Goal: Task Accomplishment & Management: Use online tool/utility

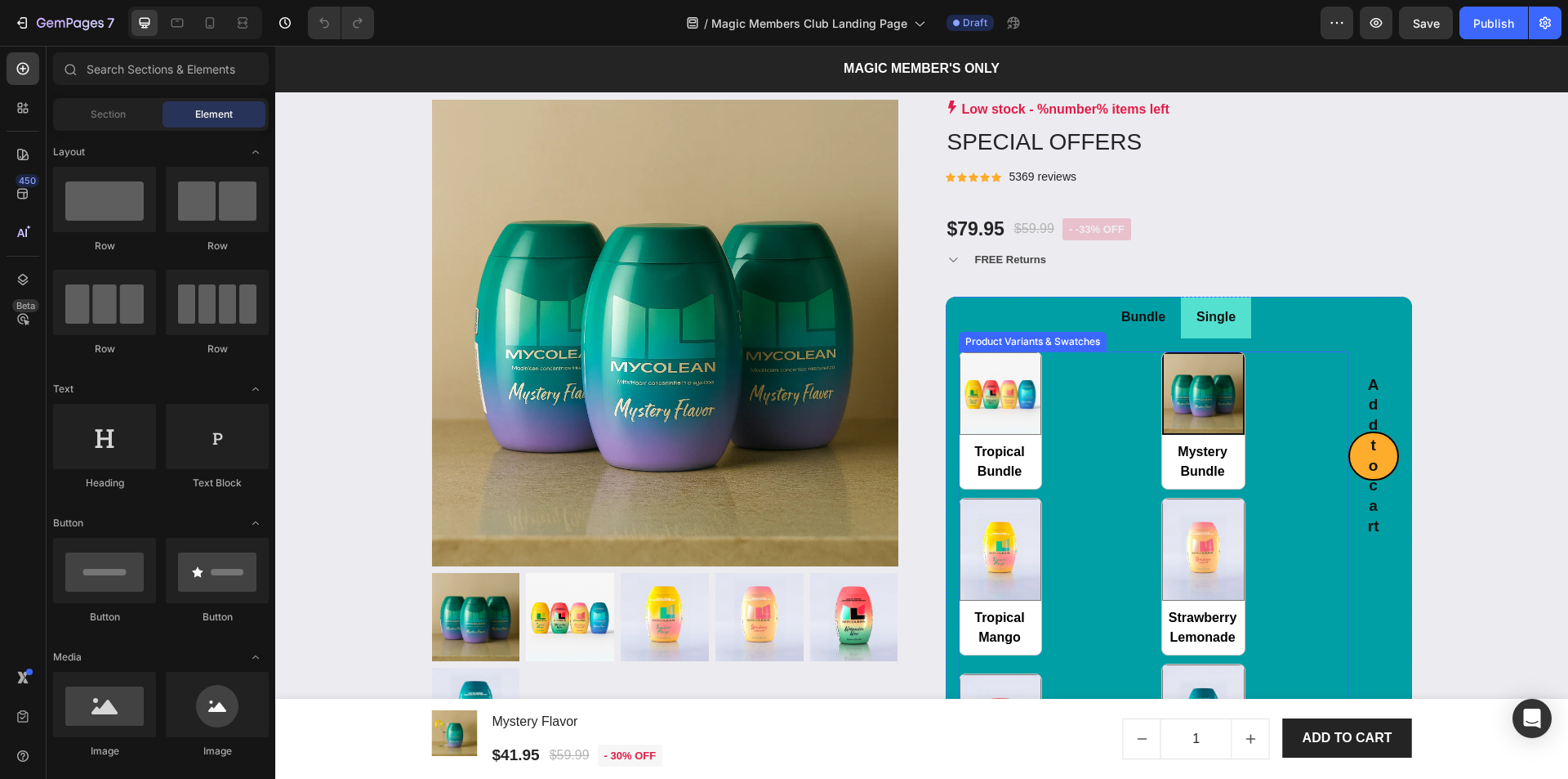
scroll to position [2300, 0]
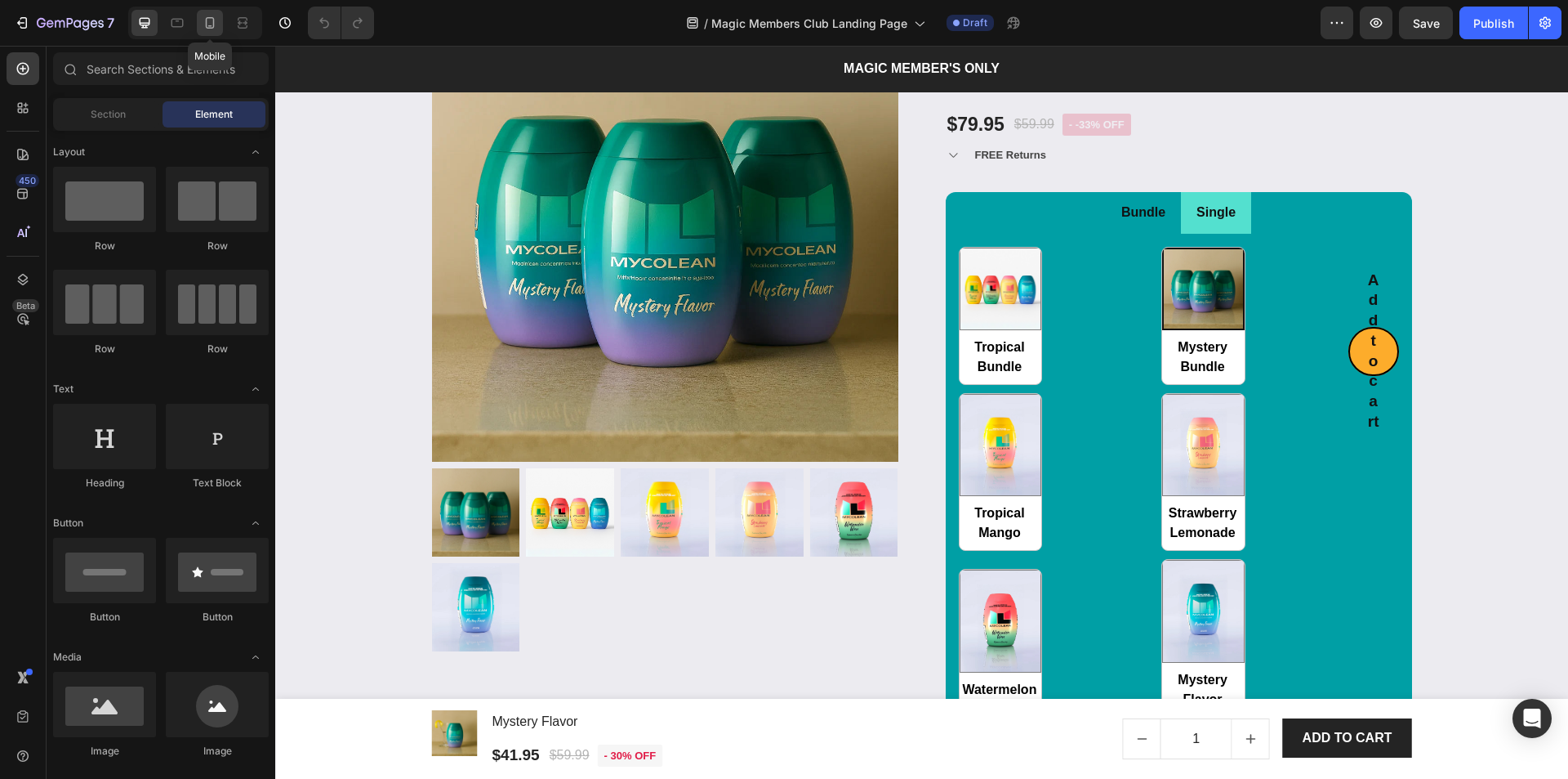
click at [203, 21] on icon at bounding box center [209, 22] width 16 height 16
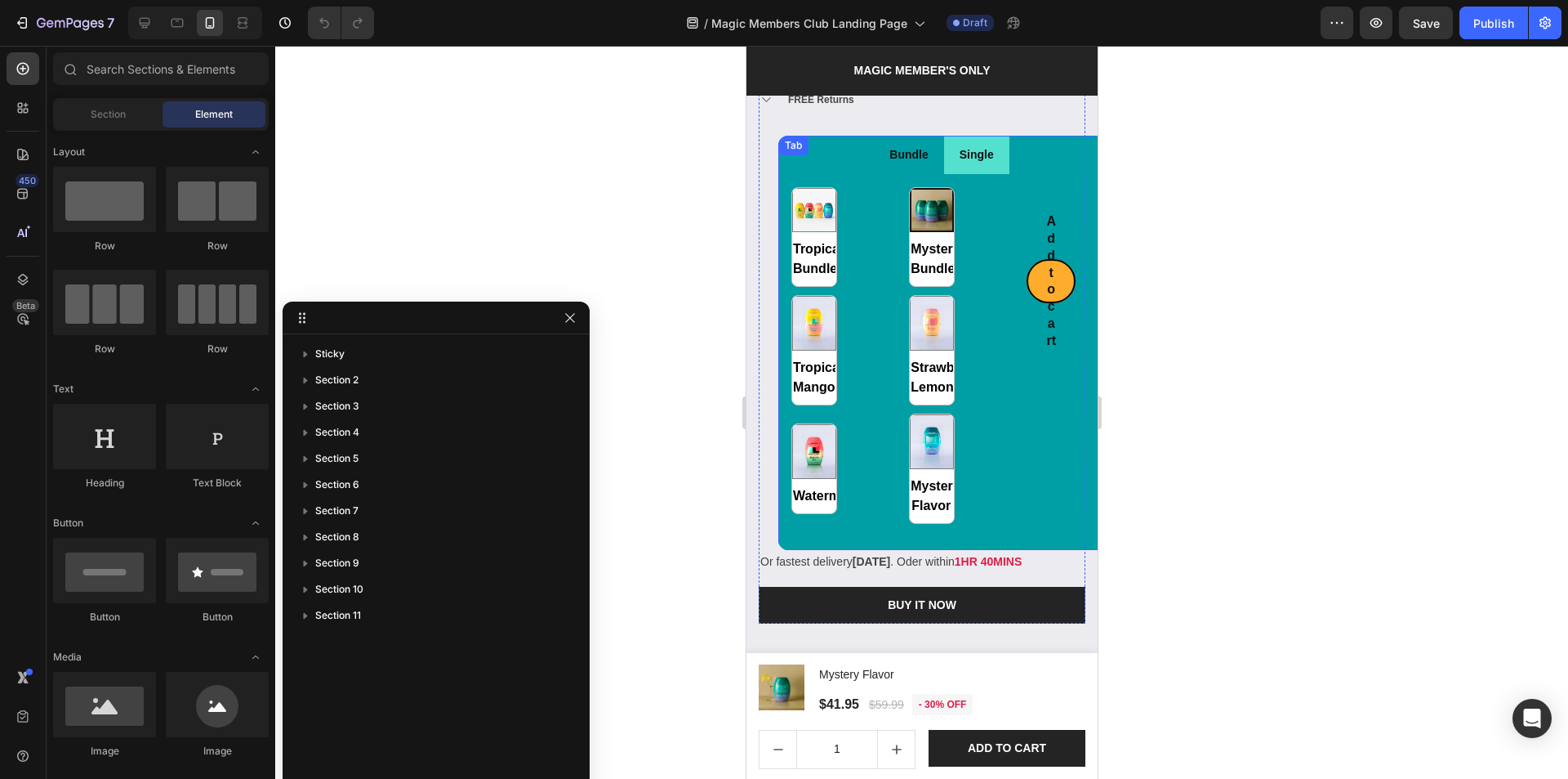
scroll to position [2627, 0]
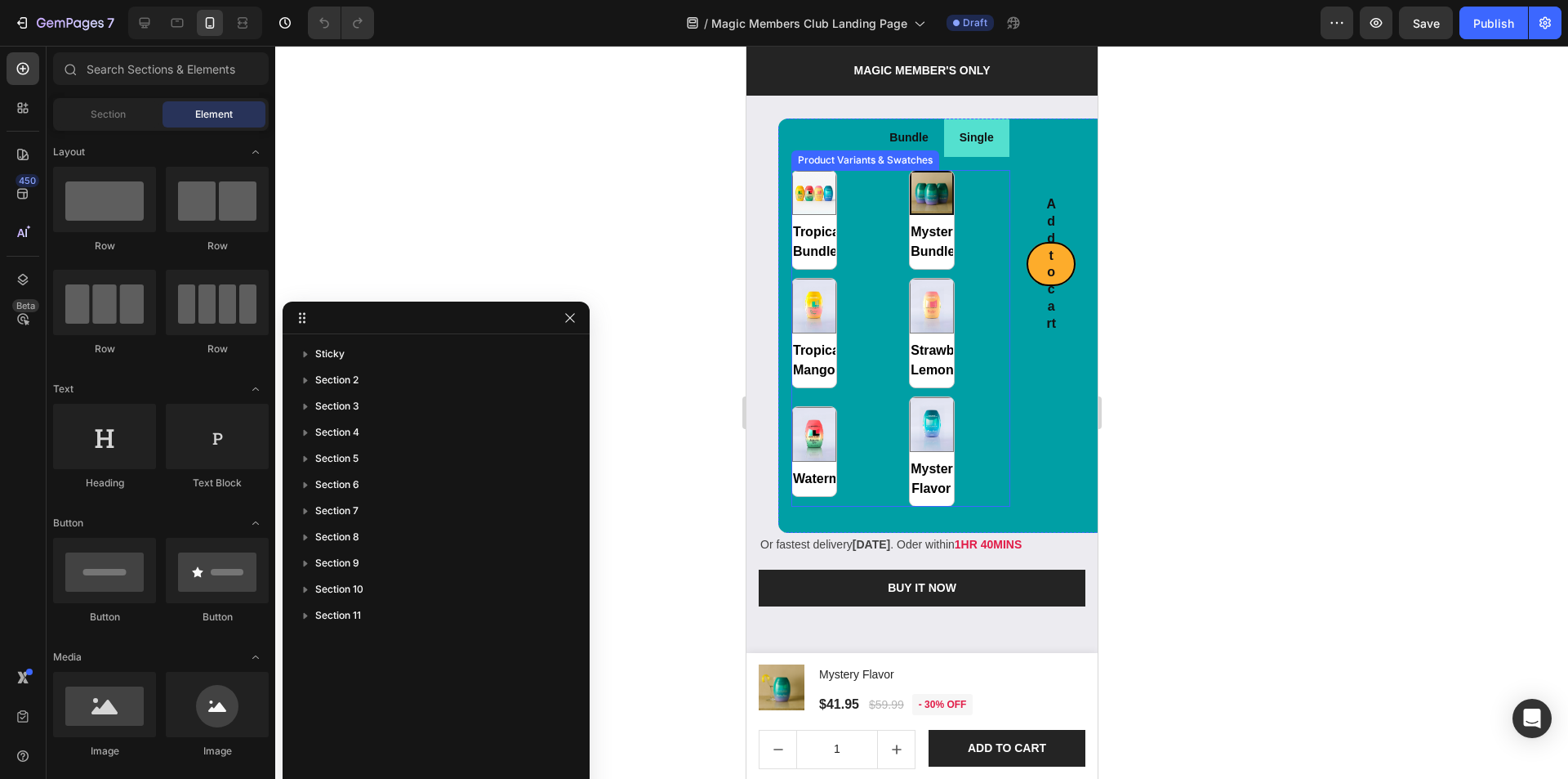
click at [974, 203] on div "Tropical Bundle Tropical Bundle Mystery Bundle Mystery Bundle Tropical Mango Tr…" at bounding box center [899, 338] width 219 height 336
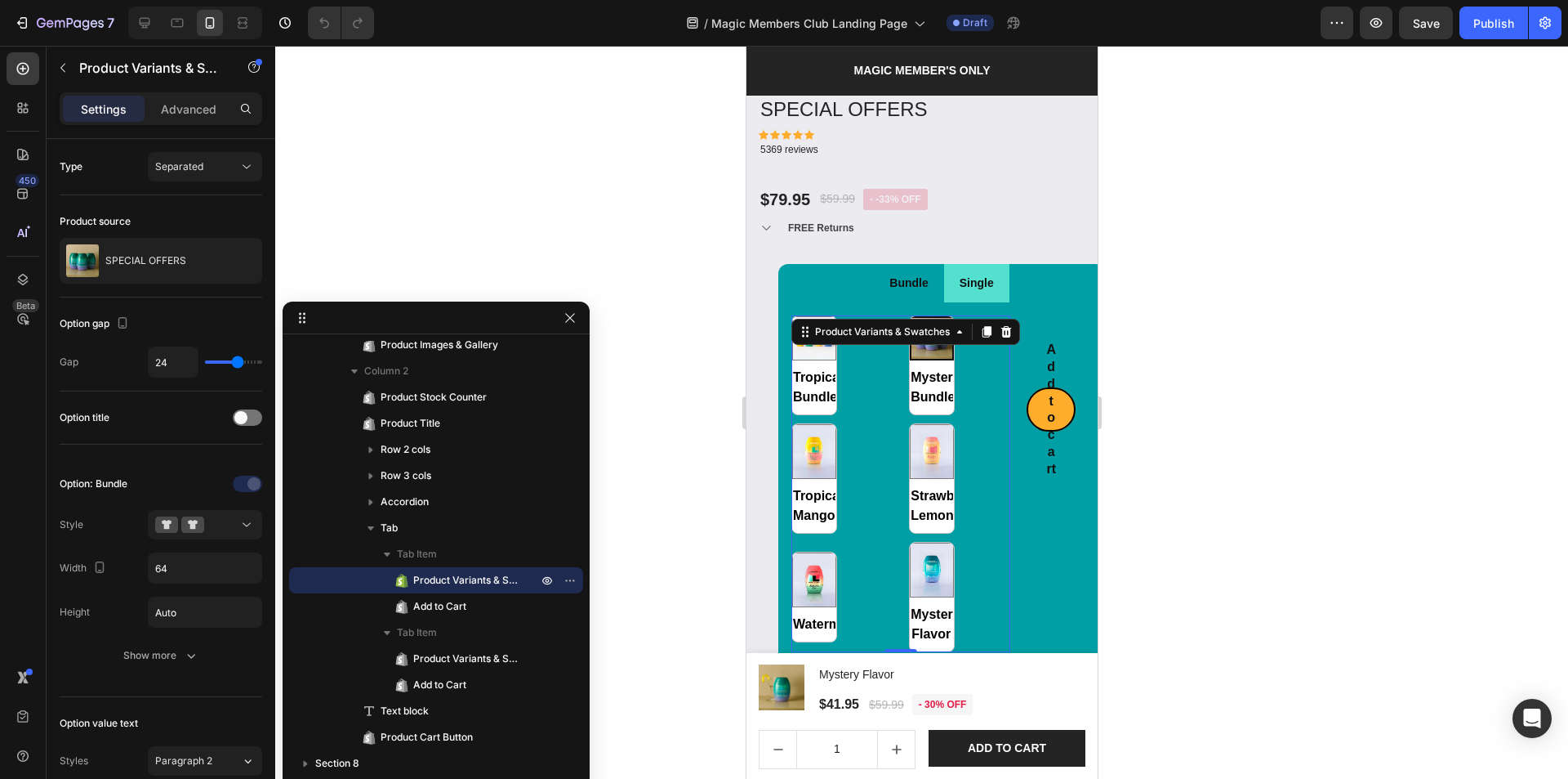
scroll to position [2464, 0]
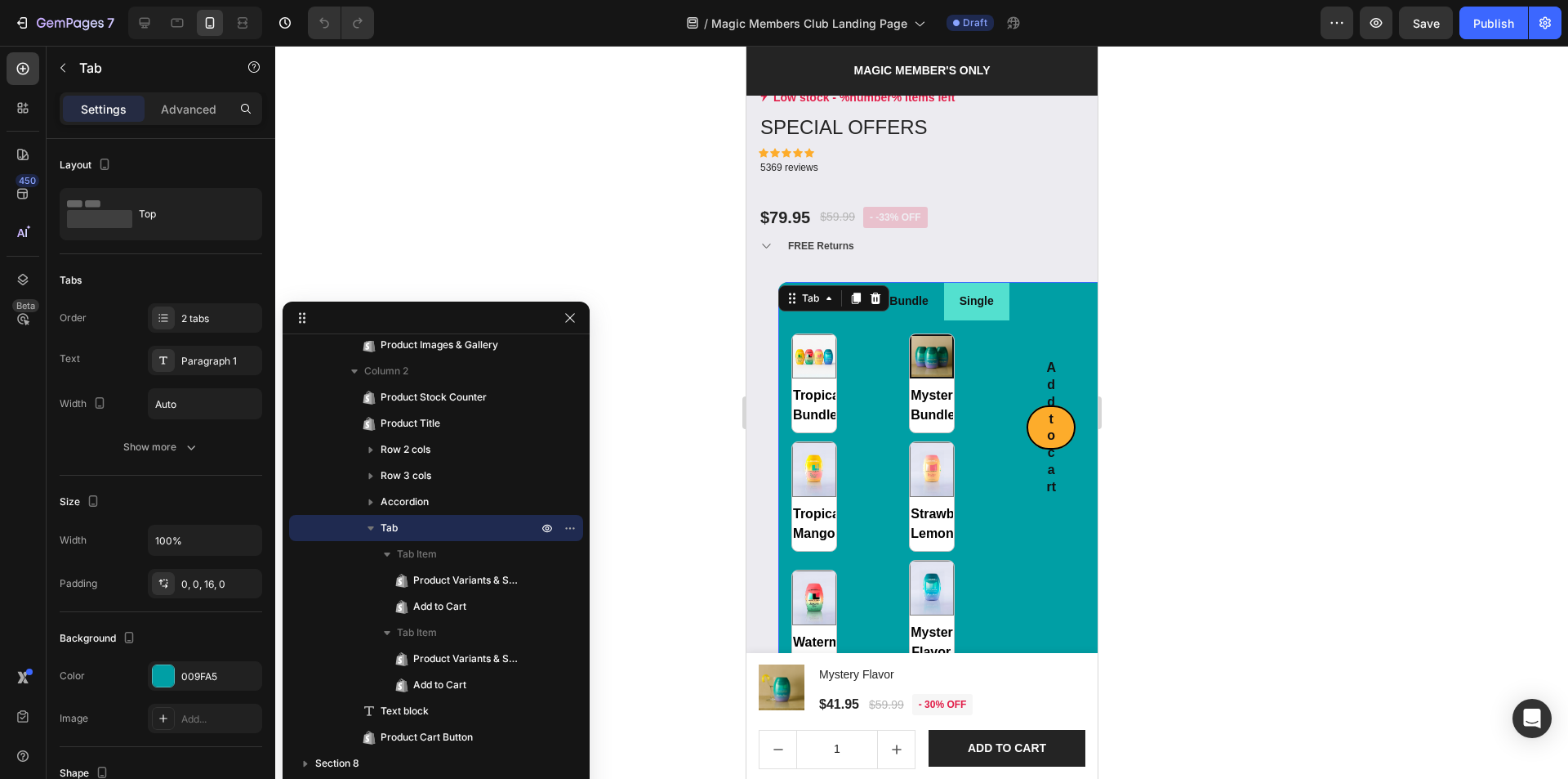
click at [895, 282] on li "Bundle" at bounding box center [908, 301] width 69 height 38
click at [915, 291] on p "Bundle" at bounding box center [907, 301] width 38 height 20
click at [929, 289] on li "Bundle" at bounding box center [908, 301] width 69 height 38
click at [918, 291] on p "Bundle" at bounding box center [907, 301] width 38 height 20
click at [958, 291] on p "Single" at bounding box center [975, 301] width 35 height 20
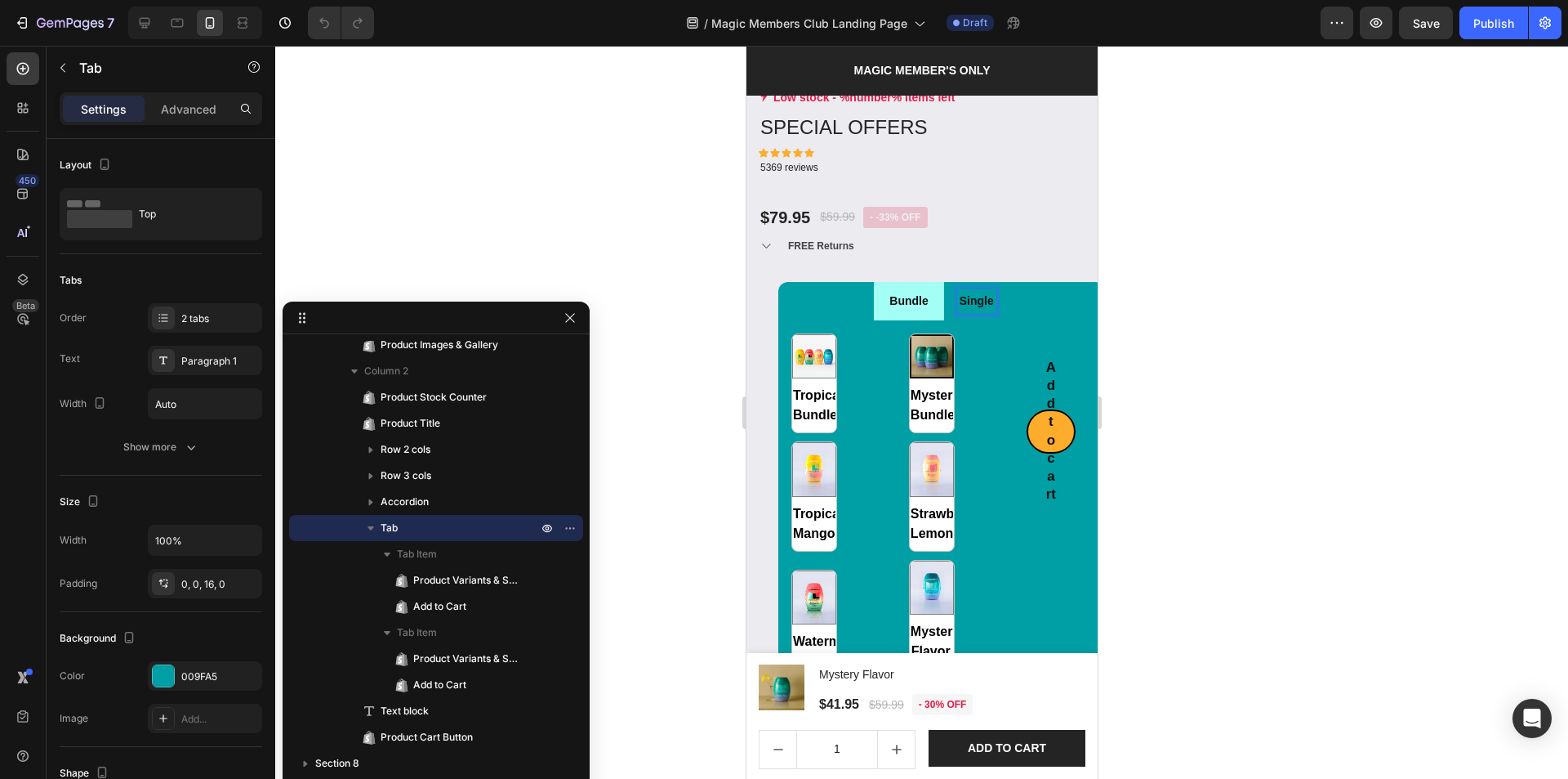
click at [925, 289] on li "Bundle" at bounding box center [908, 301] width 69 height 38
click at [963, 291] on p "Single" at bounding box center [975, 301] width 35 height 20
click at [149, 18] on icon at bounding box center [144, 23] width 11 height 11
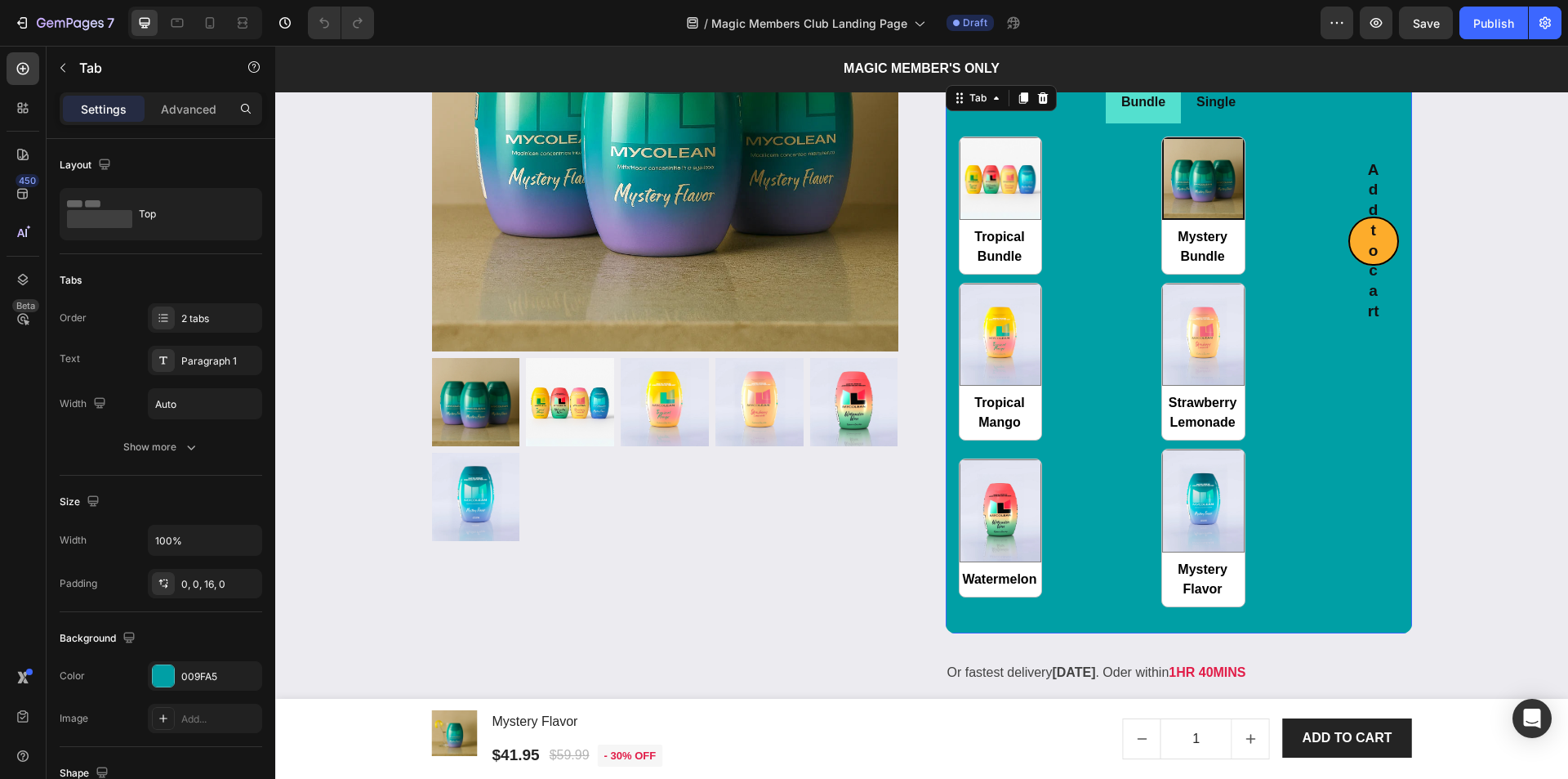
scroll to position [2389, 0]
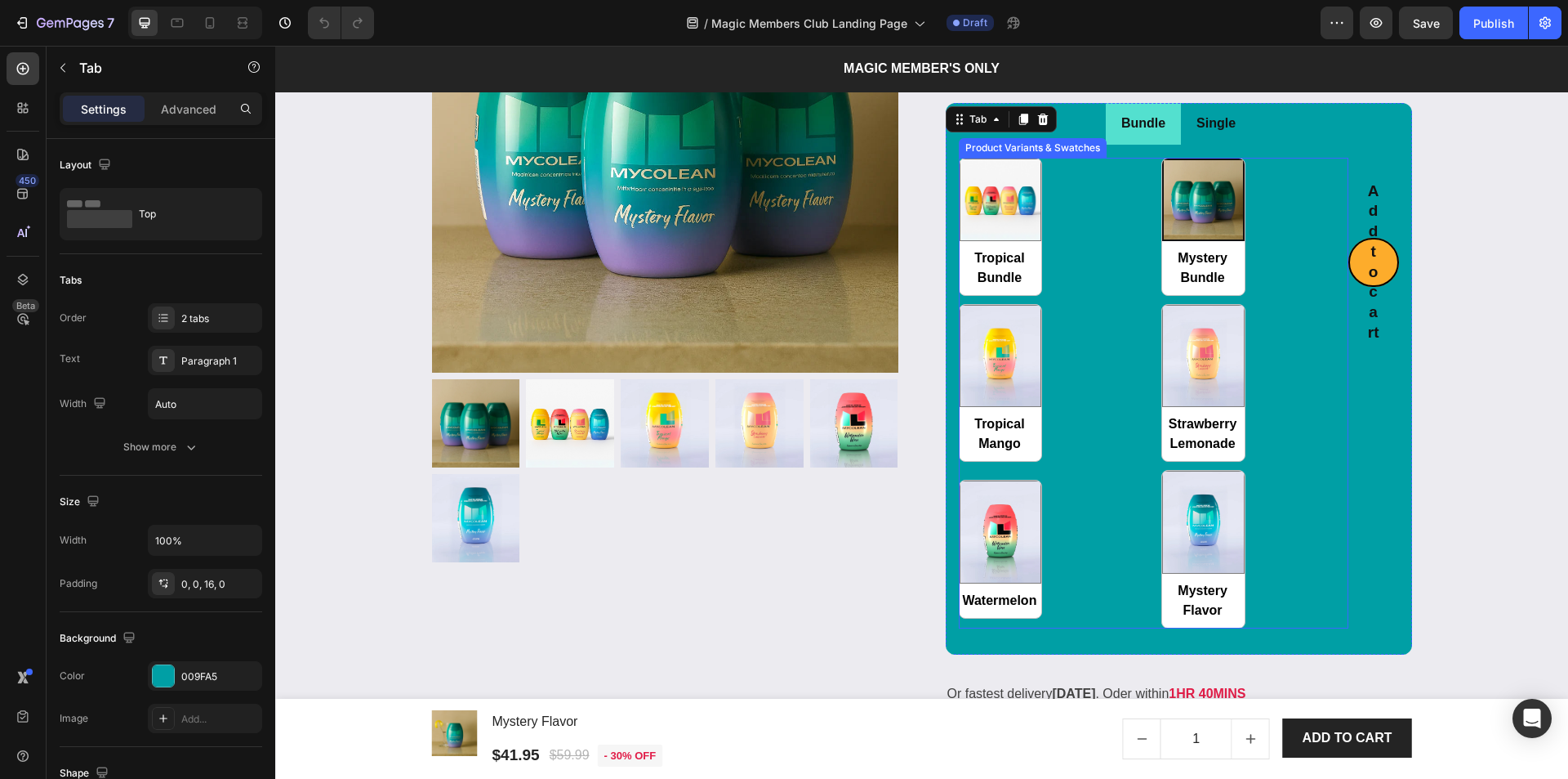
click at [1089, 306] on div "Tropical Bundle Tropical Bundle Mystery Bundle Mystery Bundle Tropical Mango Tr…" at bounding box center [1153, 393] width 389 height 471
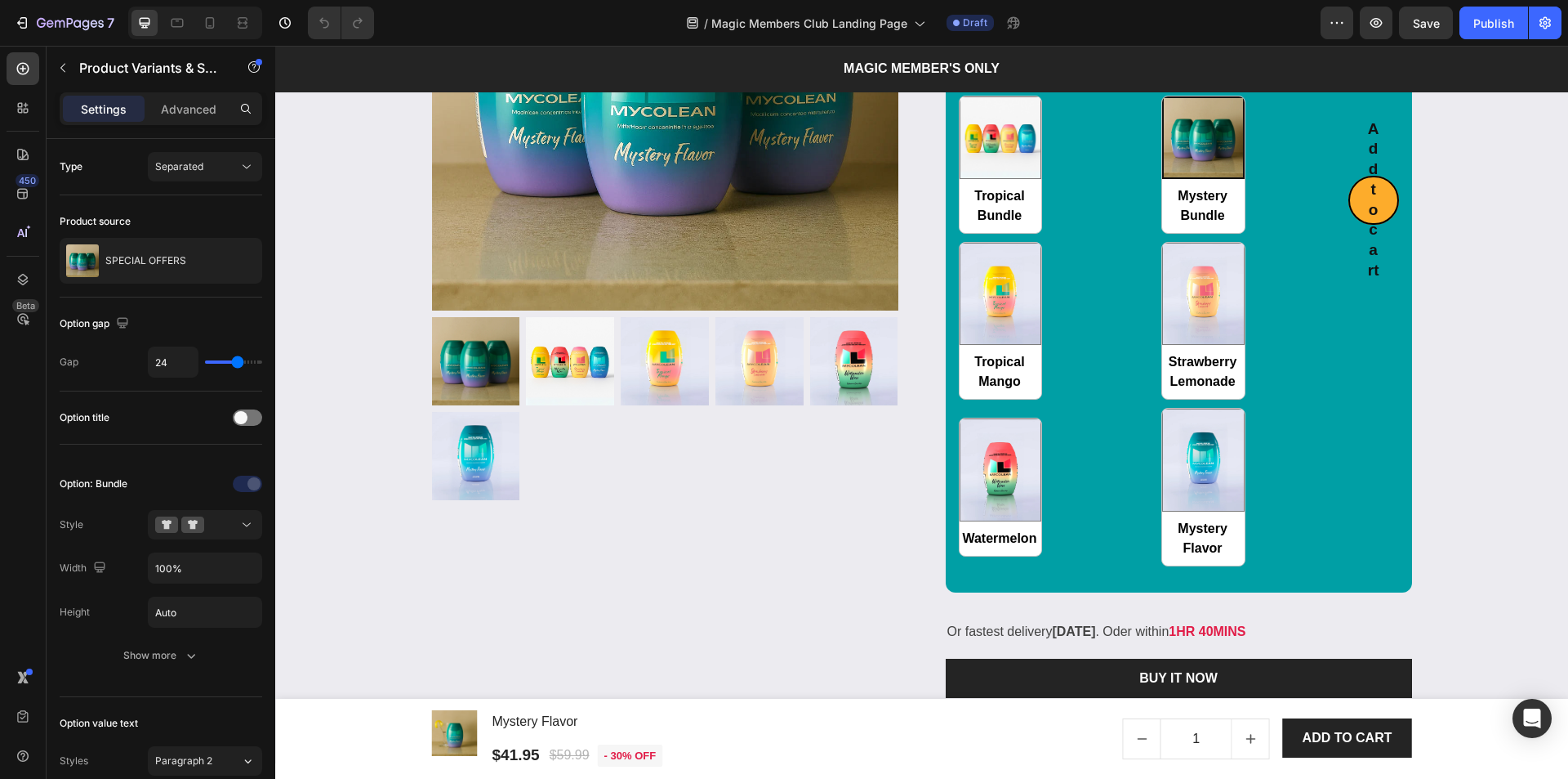
scroll to position [2288, 0]
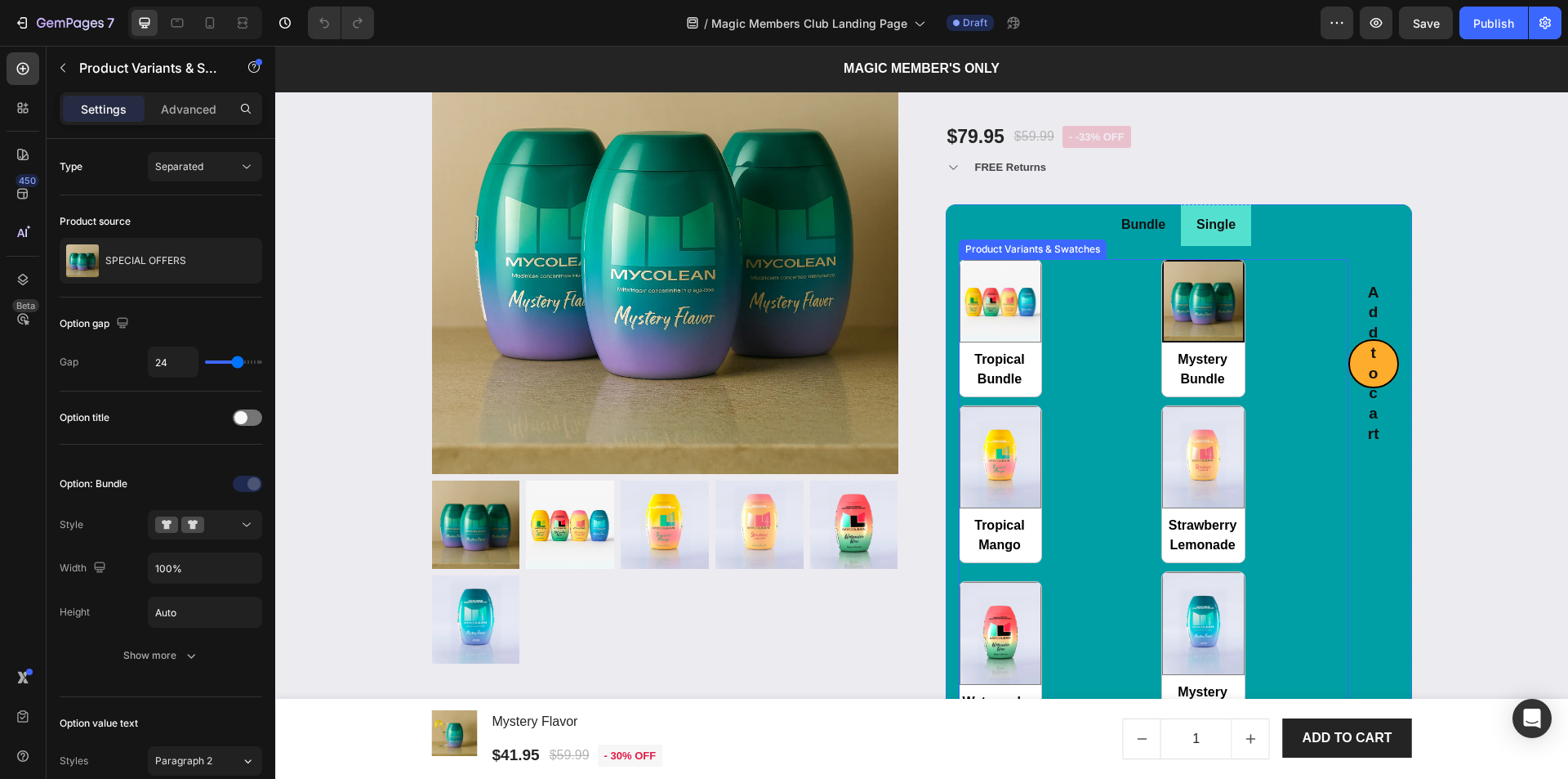
click at [1063, 302] on div "Tropical Bundle Tropical Bundle Mystery Bundle Mystery Bundle Tropical Mango Tr…" at bounding box center [1153, 494] width 389 height 471
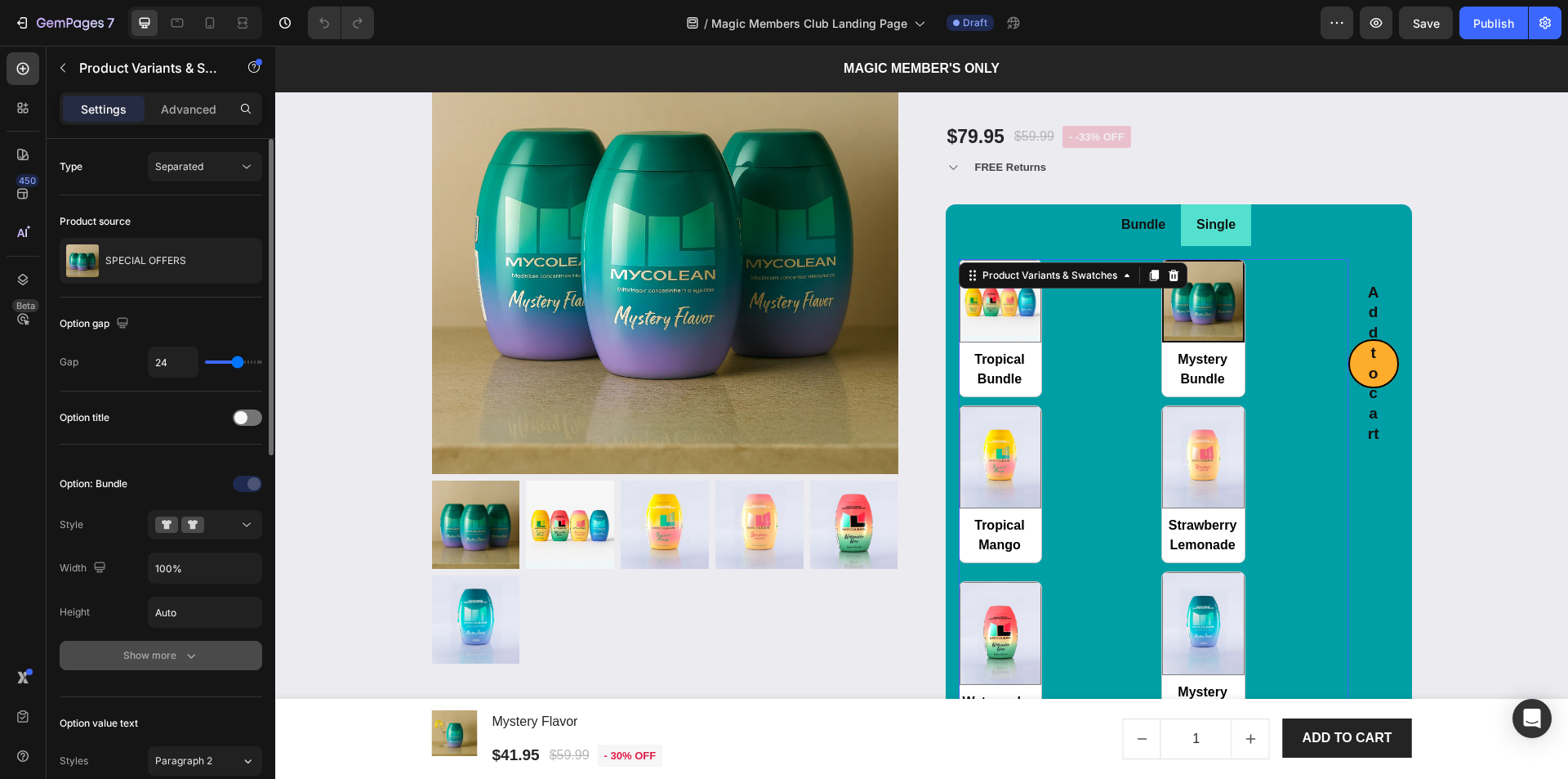
click at [182, 661] on div "Show more" at bounding box center [161, 655] width 76 height 16
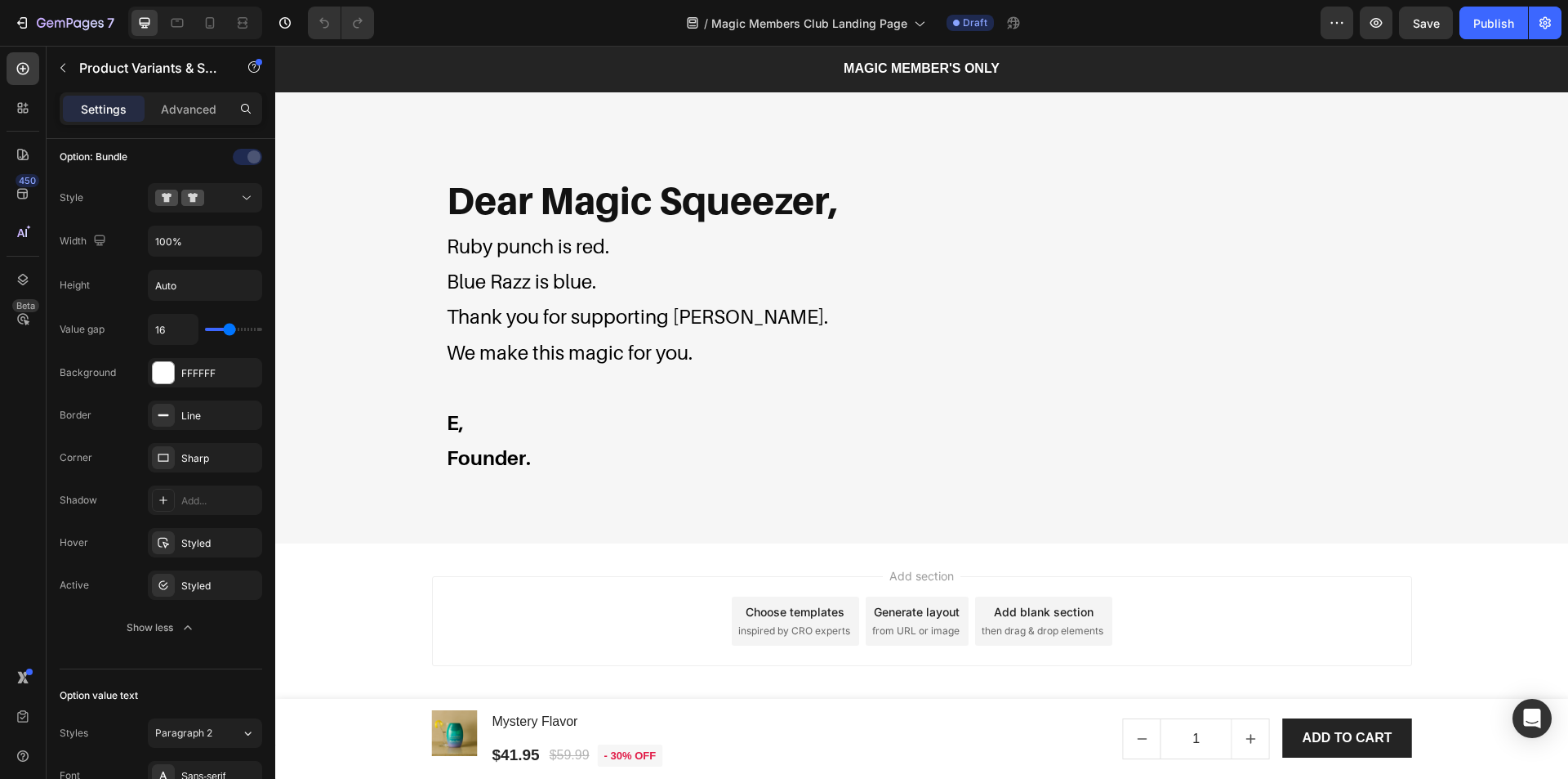
scroll to position [4588, 0]
click at [39, 14] on div "7" at bounding box center [76, 22] width 78 height 19
